Goal: Check status: Check status

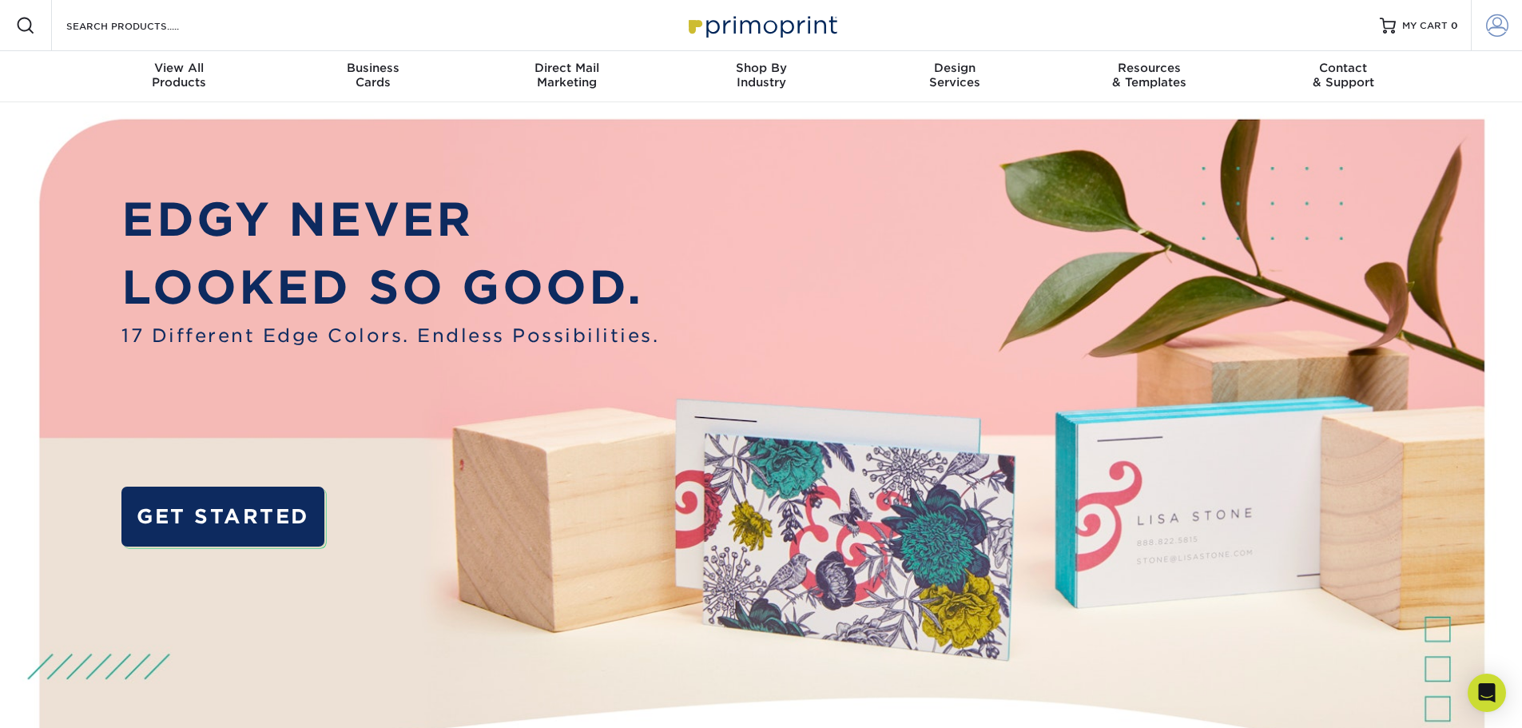
click at [1504, 27] on span at bounding box center [1497, 25] width 22 height 22
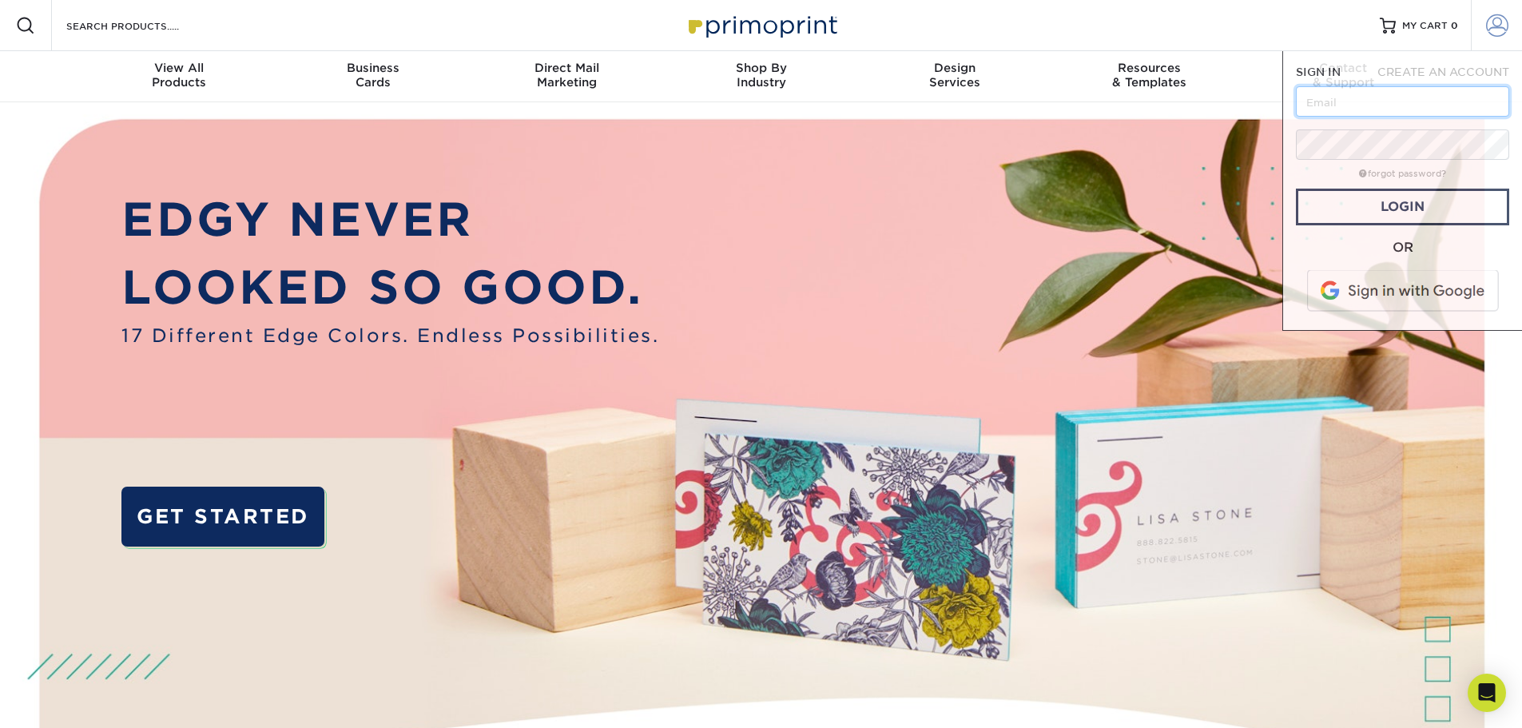
type input "[EMAIL_ADDRESS][DOMAIN_NAME]"
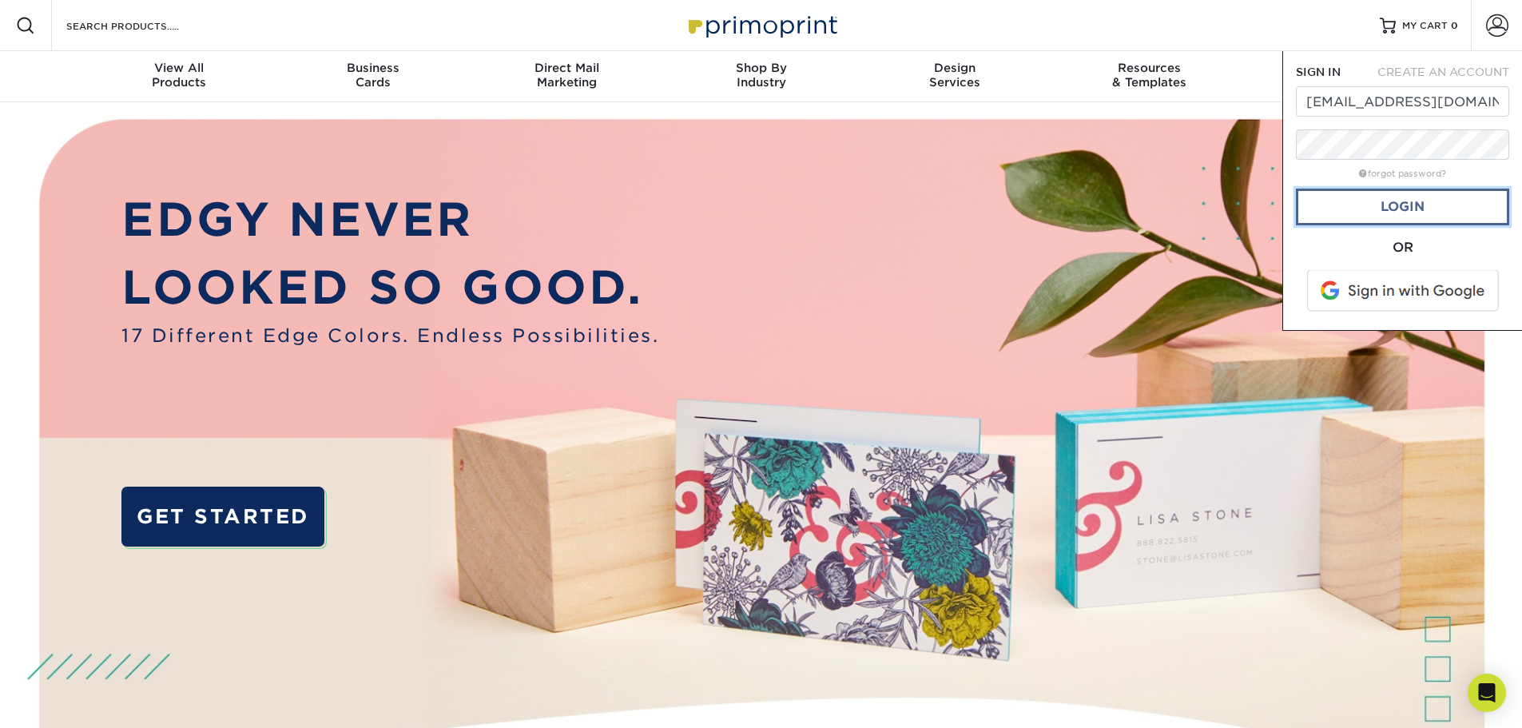
click at [1394, 211] on link "Login" at bounding box center [1402, 207] width 213 height 37
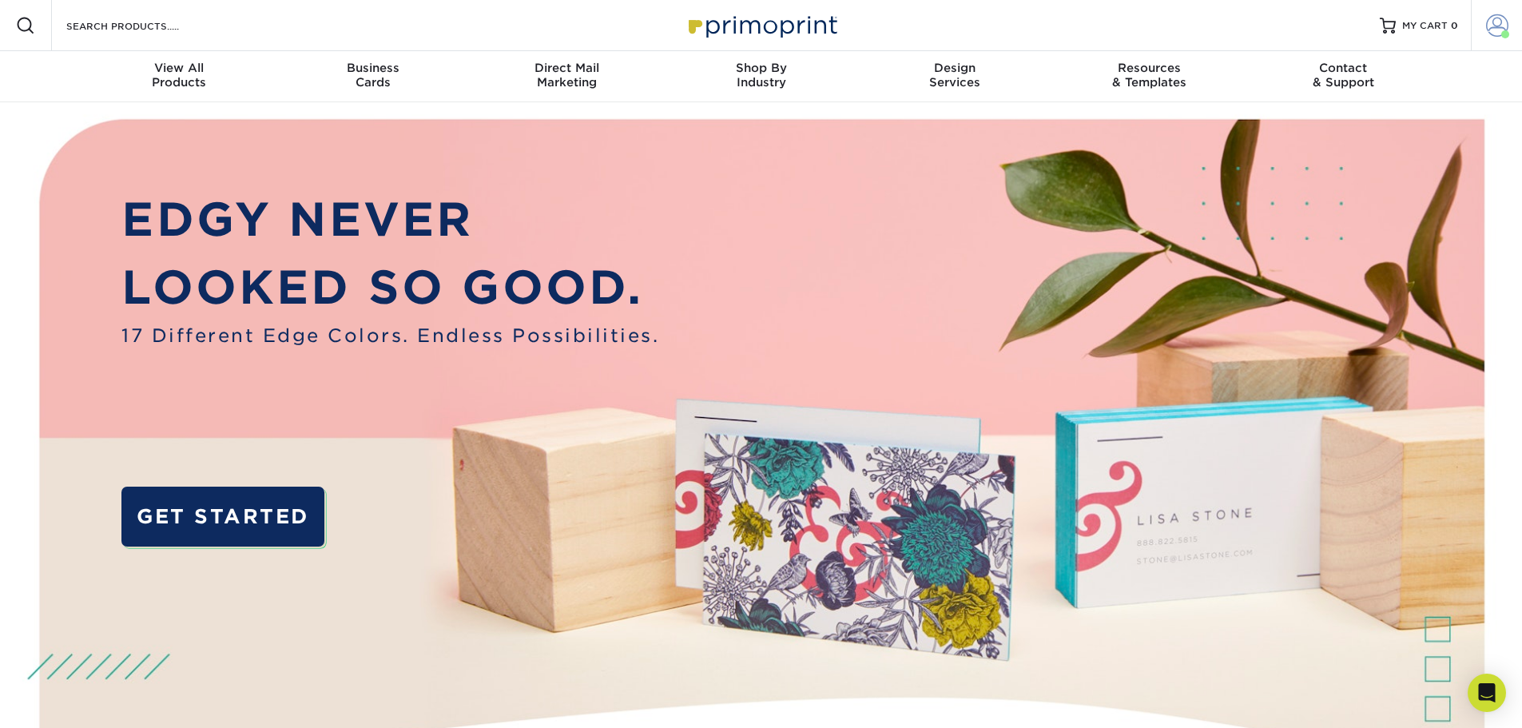
click at [1505, 22] on span at bounding box center [1497, 25] width 22 height 22
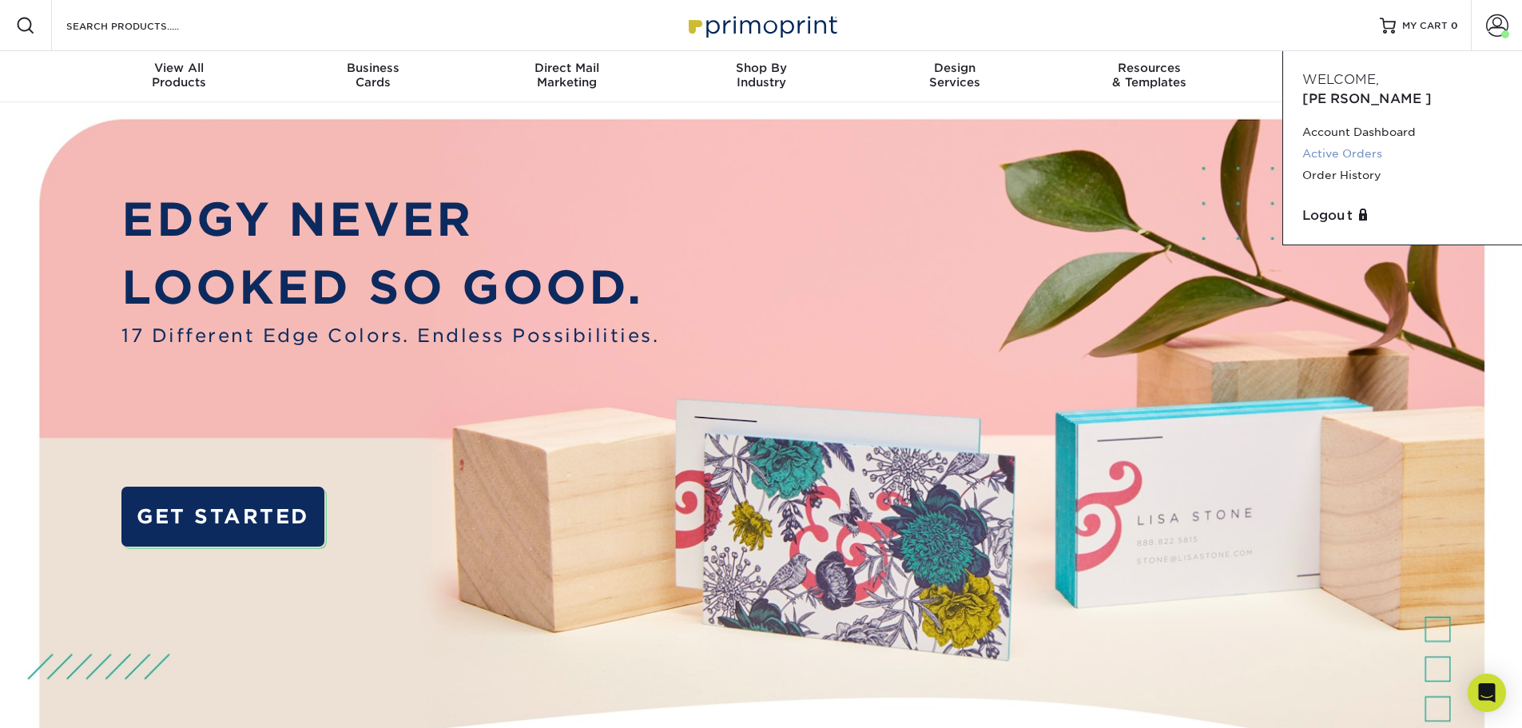
click at [1326, 143] on link "Active Orders" at bounding box center [1402, 154] width 201 height 22
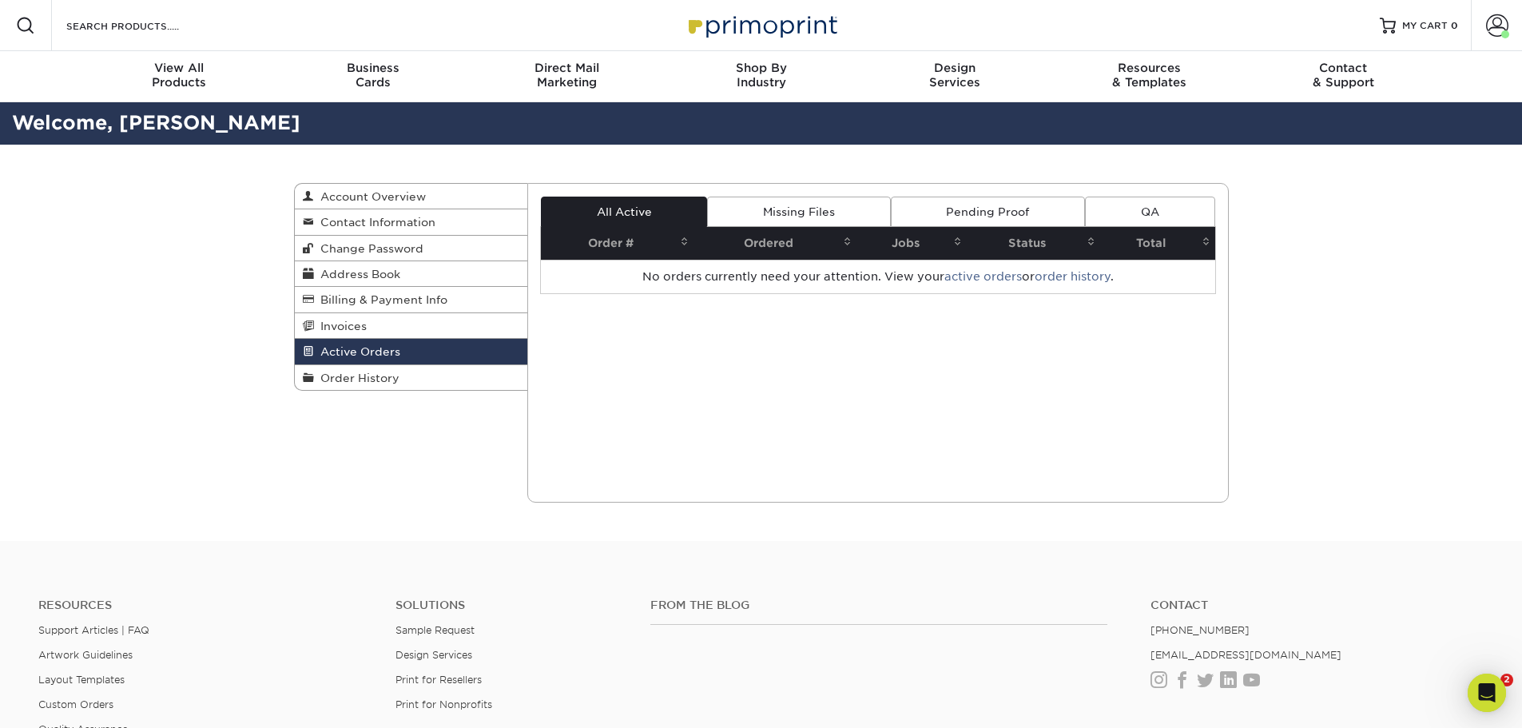
click at [977, 207] on link "Pending Proof" at bounding box center [988, 212] width 194 height 30
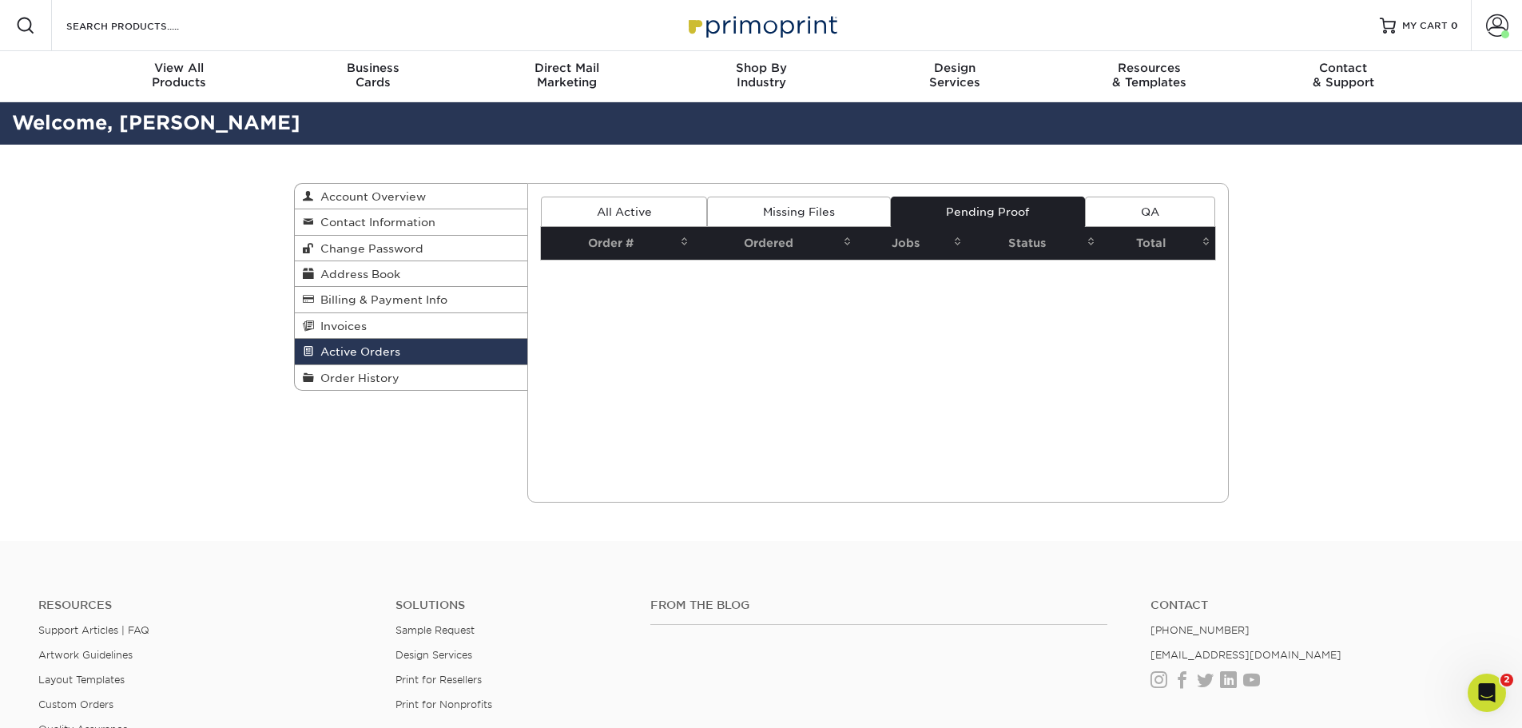
click at [825, 203] on link "Missing Files" at bounding box center [798, 212] width 183 height 30
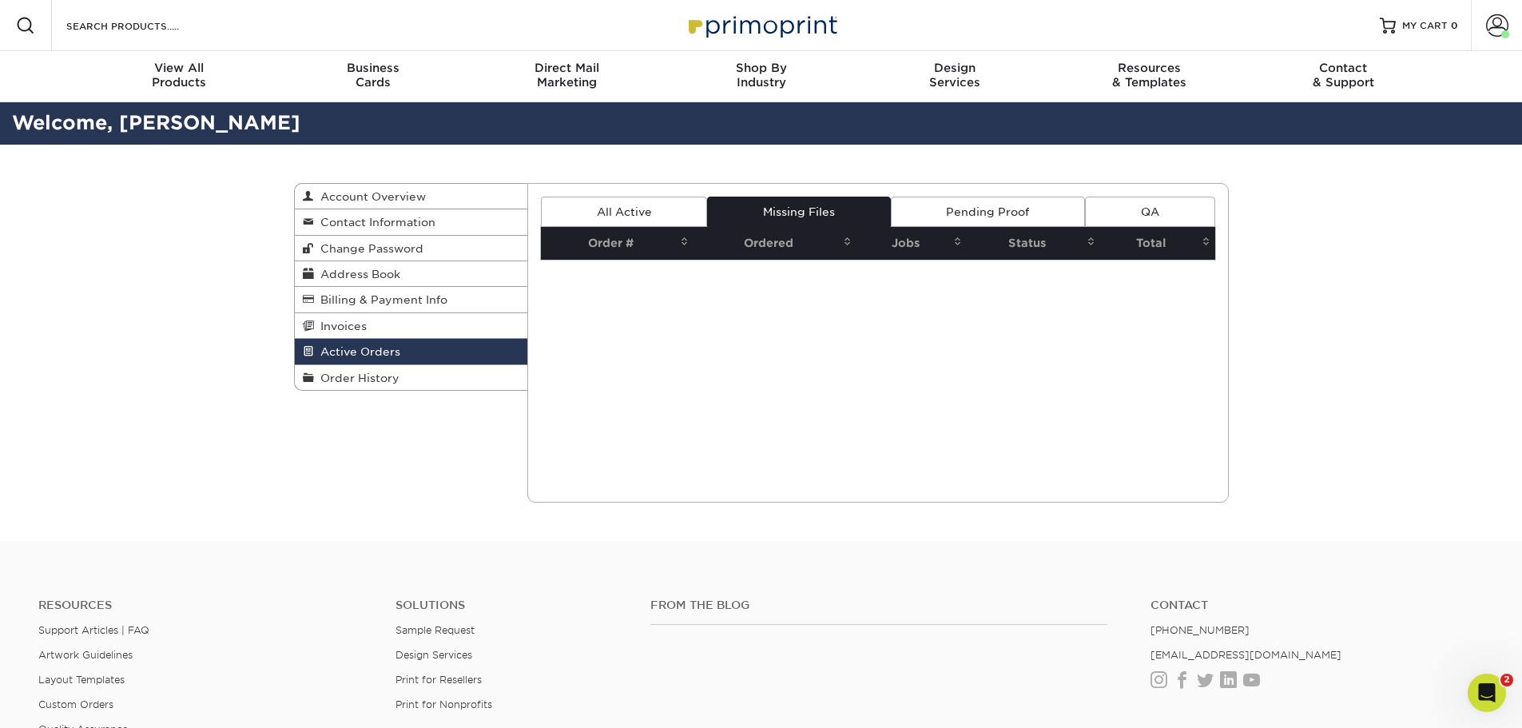
click at [619, 210] on link "All Active" at bounding box center [624, 212] width 166 height 30
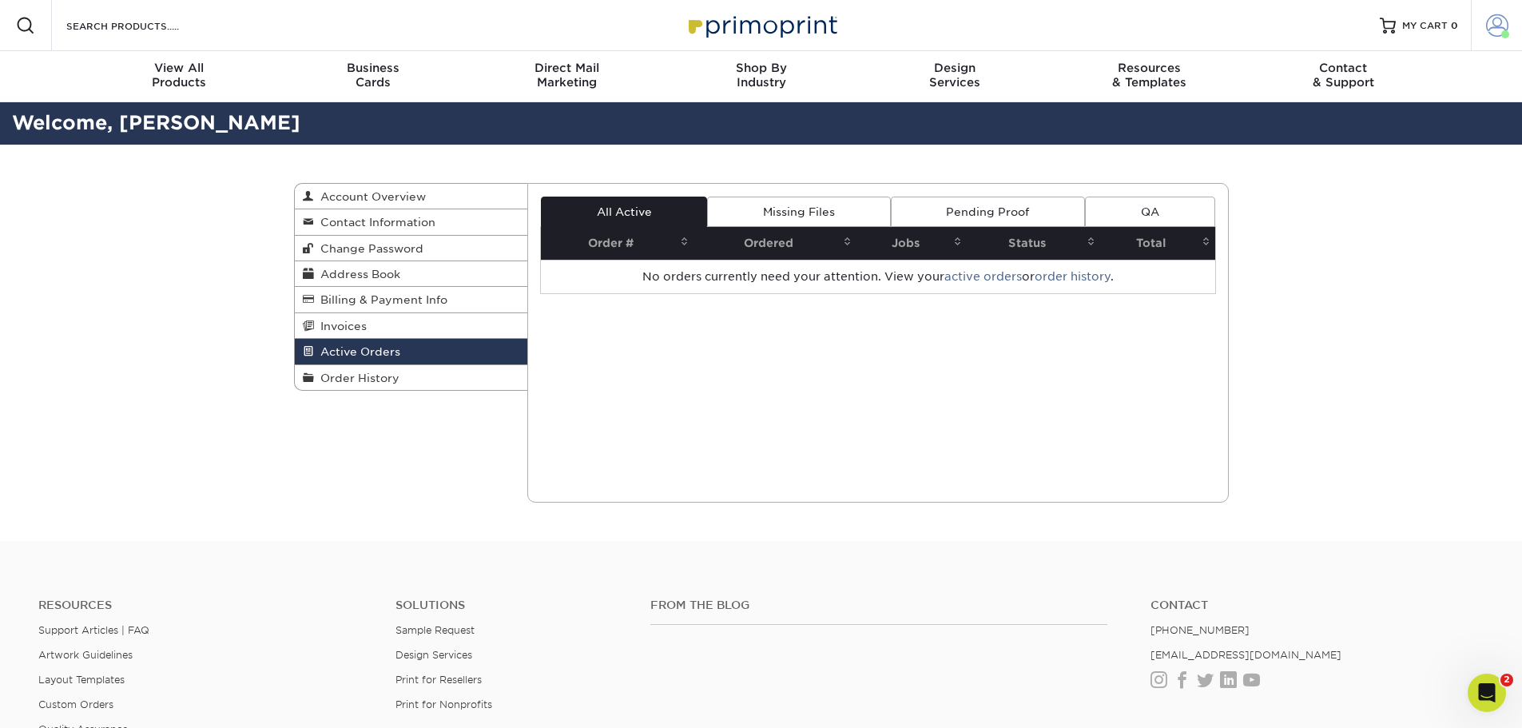
click at [1496, 26] on span at bounding box center [1497, 25] width 22 height 22
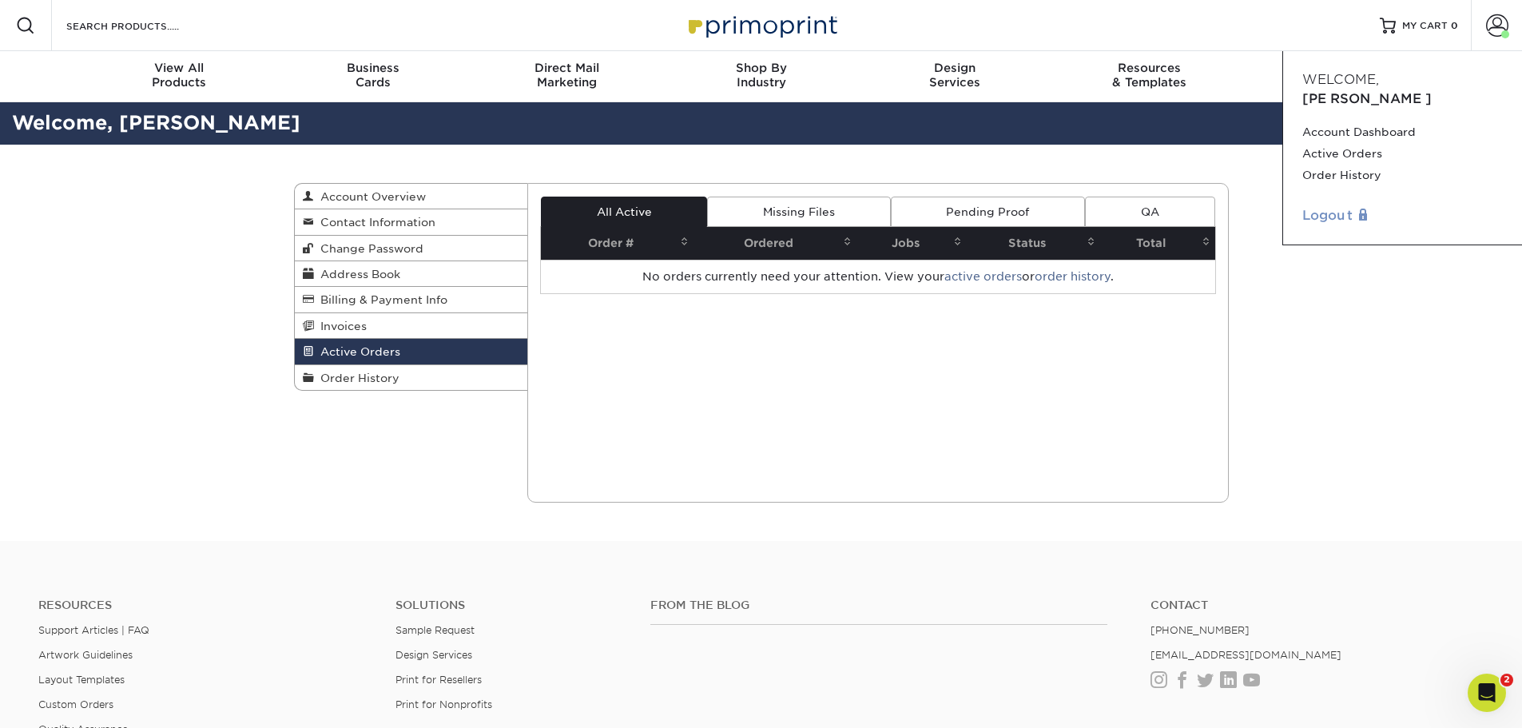
click at [1324, 206] on link "Logout" at bounding box center [1402, 215] width 201 height 19
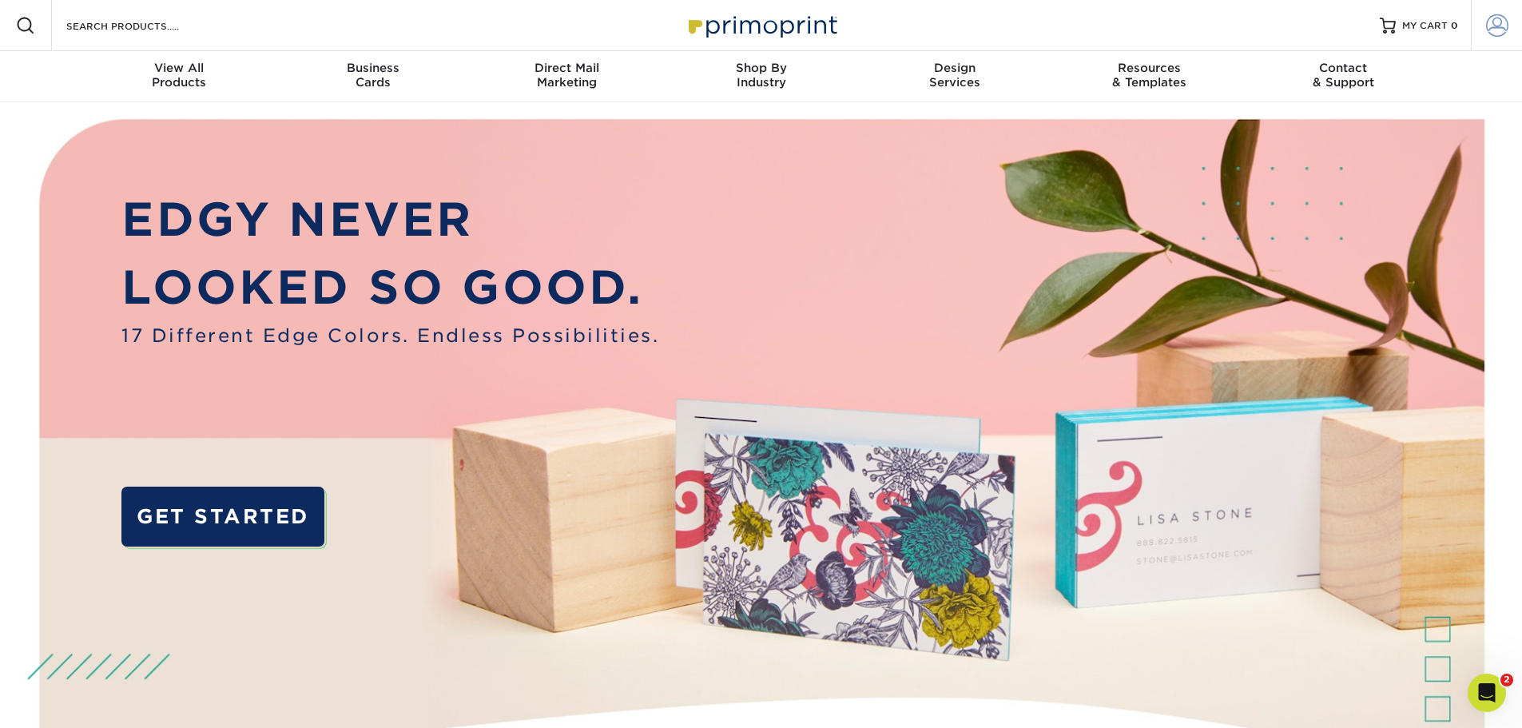
click at [1494, 24] on span at bounding box center [1497, 25] width 22 height 22
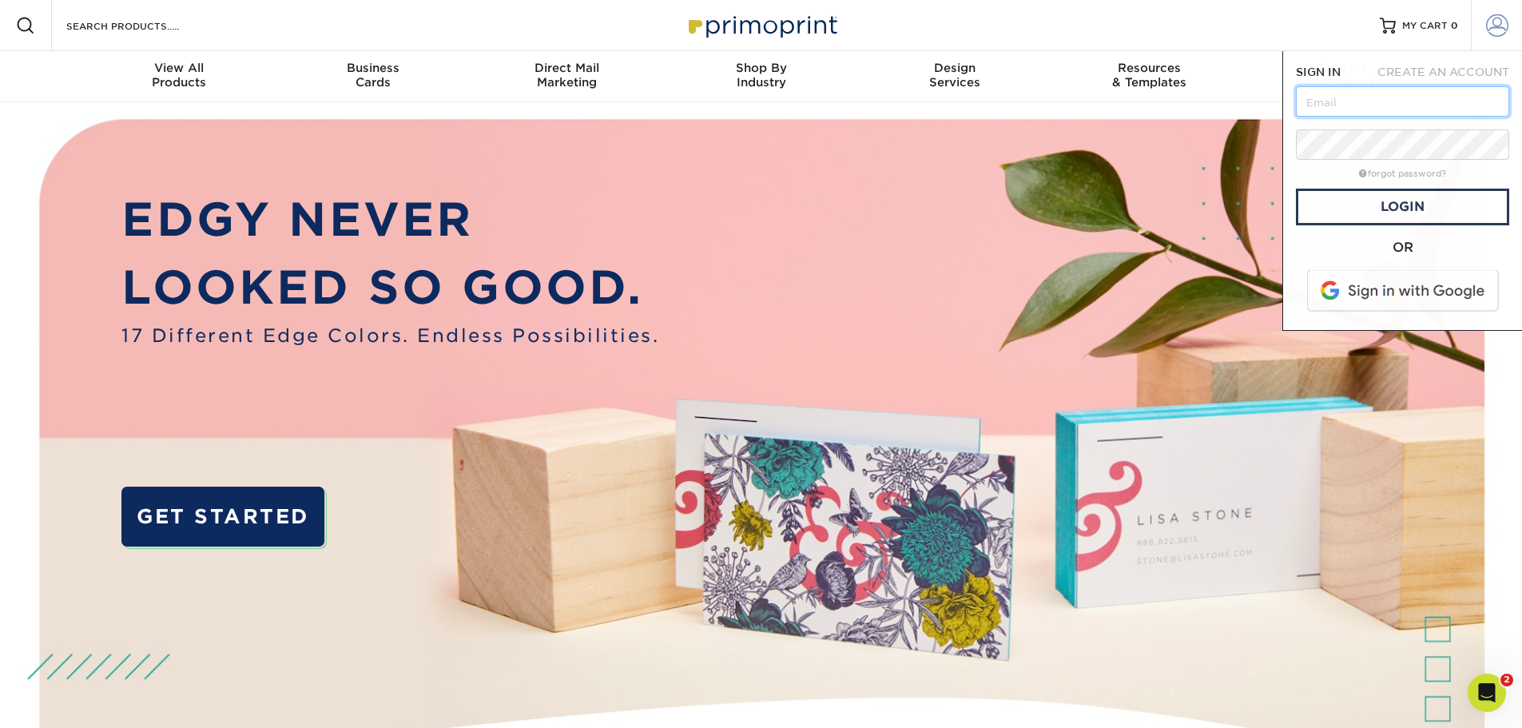
type input "[EMAIL_ADDRESS][DOMAIN_NAME]"
click at [1371, 300] on span at bounding box center [1404, 291] width 204 height 42
